Goal: Find specific fact: Find specific fact

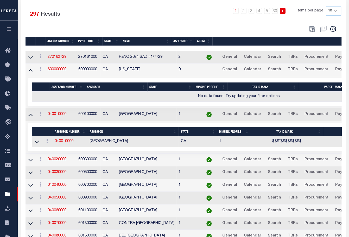
scroll to position [86, 0]
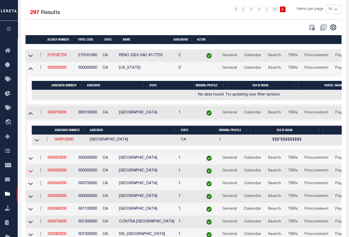
click at [32, 170] on icon at bounding box center [30, 171] width 4 height 5
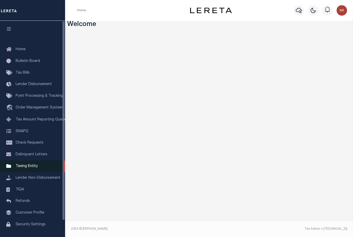
click at [29, 168] on span "Taxing Entity" at bounding box center [27, 167] width 22 height 4
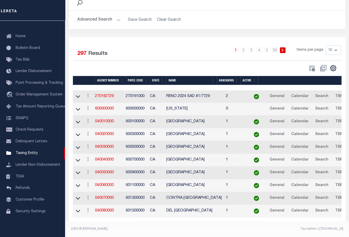
scroll to position [46, 0]
click at [79, 147] on icon at bounding box center [78, 147] width 4 height 5
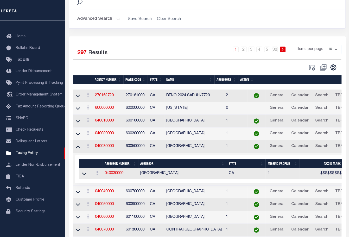
click at [136, 145] on td "600500000" at bounding box center [136, 146] width 24 height 13
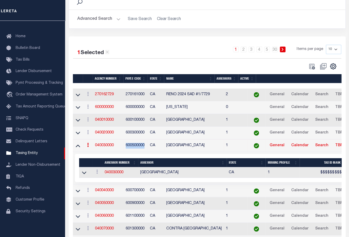
click at [136, 145] on td "600500000" at bounding box center [136, 146] width 24 height 13
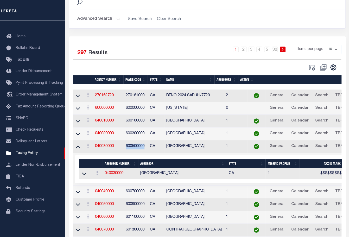
copy td "600500000"
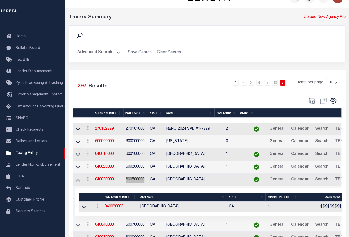
scroll to position [0, 0]
